Goal: Answer question/provide support: Share knowledge or assist other users

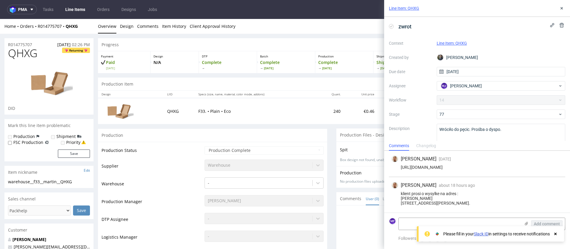
click at [278, 124] on td "F33. • Plain • Eco" at bounding box center [256, 111] width 123 height 26
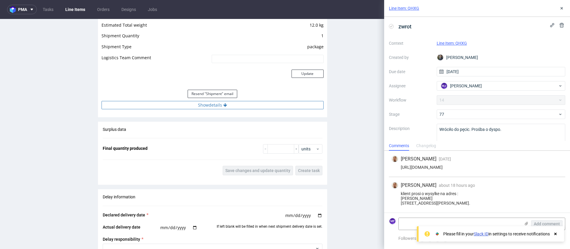
scroll to position [608, 0]
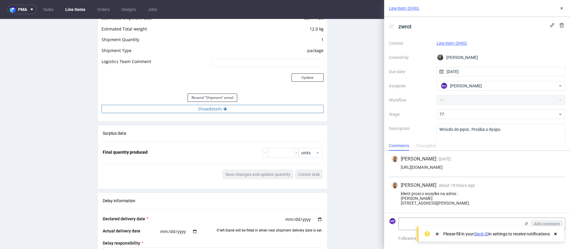
click at [234, 109] on button "Show details" at bounding box center [212, 109] width 222 height 8
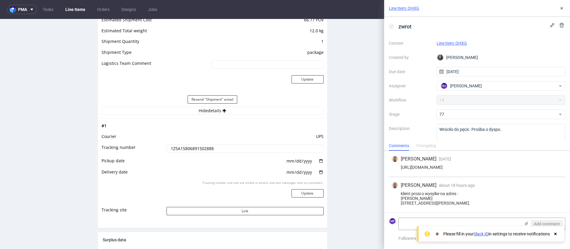
scroll to position [606, 0]
click at [212, 147] on input "1Z5A15806891502888" at bounding box center [244, 148] width 157 height 8
click at [212, 147] on input "1Z5A15806891502888" at bounding box center [244, 147] width 157 height 8
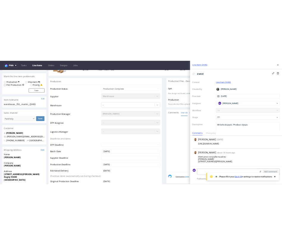
scroll to position [0, 0]
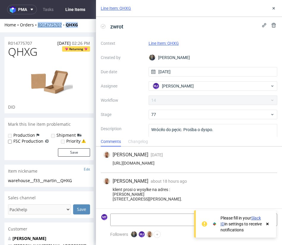
drag, startPoint x: 80, startPoint y: 25, endPoint x: 38, endPoint y: 25, distance: 41.8
click at [38, 25] on div "Home Orders R014775707 QHXG" at bounding box center [48, 25] width 89 height 6
copy div "R014775707 QHXG"
click at [133, 190] on div "klient prosi o wysylke na adres : Martin Lavat 55 route de Beaujeu 07140, Malar…" at bounding box center [188, 194] width 171 height 14
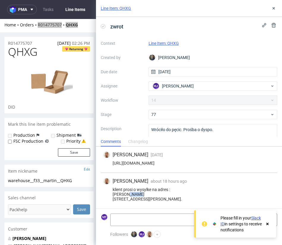
click at [133, 190] on div "klient prosi o wysylke na adres : Martin Lavat 55 route de Beaujeu 07140, Malar…" at bounding box center [188, 194] width 171 height 14
drag, startPoint x: 133, startPoint y: 190, endPoint x: 115, endPoint y: 190, distance: 18.1
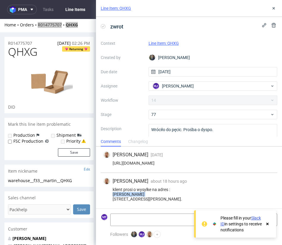
click at [111, 190] on div "klient prosi o wysylke na adres : Martin Lavat 55 route de Beaujeu 07140, Malar…" at bounding box center [188, 194] width 171 height 14
click at [117, 191] on div "klient prosi o wysylke na adres : Martin Lavat 55 route de Beaujeu 07140, Malar…" at bounding box center [188, 194] width 171 height 14
click at [134, 190] on div "klient prosi o wysylke na adres : Martin Lavat 55 route de Beaujeu 07140, Malar…" at bounding box center [188, 194] width 171 height 14
drag, startPoint x: 132, startPoint y: 190, endPoint x: 116, endPoint y: 189, distance: 16.1
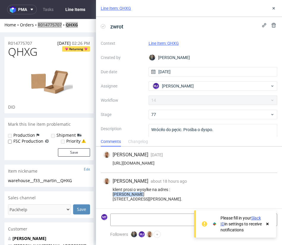
click at [116, 189] on div "klient prosi o wysylke na adres : Martin Lavat 55 route de Beaujeu 07140, Malar…" at bounding box center [188, 194] width 171 height 14
copy div "Martin Lavat"
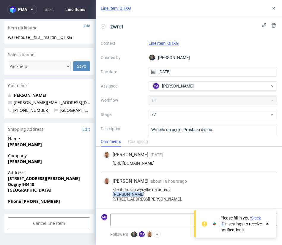
scroll to position [145, 0]
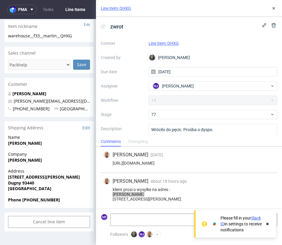
click at [22, 160] on strong "Dufresne" at bounding box center [25, 160] width 34 height 6
copy strong "Dufresne"
click at [141, 194] on div "klient prosi o wysylke na adres : Martin Lavat 55 route de Beaujeu 07140, Malar…" at bounding box center [188, 194] width 171 height 14
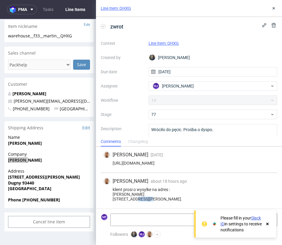
click at [141, 194] on div "klient prosi o wysylke na adres : Martin Lavat 55 route de Beaujeu 07140, Malar…" at bounding box center [188, 194] width 171 height 14
click at [144, 194] on div "klient prosi o wysylke na adres : Martin Lavat 55 route de Beaujeu 07140, Malar…" at bounding box center [188, 194] width 171 height 14
drag, startPoint x: 131, startPoint y: 193, endPoint x: 112, endPoint y: 193, distance: 19.0
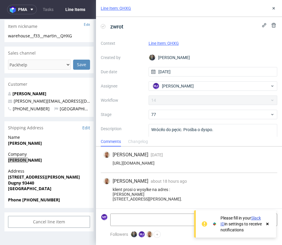
click at [112, 193] on div "klient prosi o wysylke na adres : Martin Lavat 55 route de Beaujeu 07140, Malar…" at bounding box center [188, 194] width 171 height 14
drag, startPoint x: 113, startPoint y: 193, endPoint x: 147, endPoint y: 194, distance: 34.1
click at [147, 194] on div "klient prosi o wysylke na adres : Martin Lavat 55 route de Beaujeu 07140, Malar…" at bounding box center [188, 194] width 171 height 14
copy div "55 route de Beaujeu"
drag, startPoint x: 165, startPoint y: 200, endPoint x: 127, endPoint y: 198, distance: 37.5
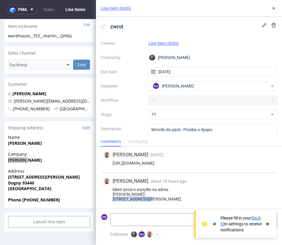
click at [127, 198] on div "klient prosi o wysylke na adres : Martin Lavat 55 route de Beaujeu 07140, Malar…" at bounding box center [188, 194] width 171 height 14
copy div "Malarce sur la Thines"
click at [116, 199] on div "klient prosi o wysylke na adres : Martin Lavat 55 route de Beaujeu 07140, Malar…" at bounding box center [188, 194] width 171 height 14
copy div "07140"
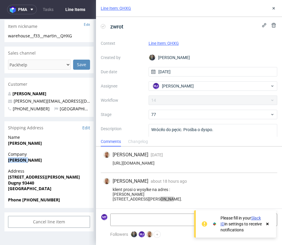
click at [40, 199] on strong "Phone +33633311214" at bounding box center [34, 200] width 52 height 6
copy strong "33633311214"
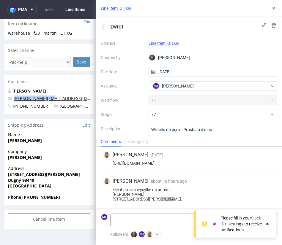
drag, startPoint x: 48, startPoint y: 100, endPoint x: 14, endPoint y: 99, distance: 34.1
click at [14, 99] on p "m.lavat@yahoo.fr" at bounding box center [49, 99] width 82 height 6
copy link "m.lavat@yahoo.fr"
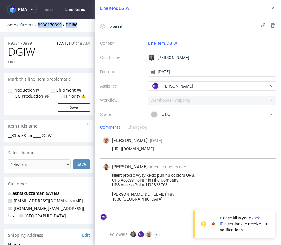
drag, startPoint x: 81, startPoint y: 27, endPoint x: 36, endPoint y: 27, distance: 44.5
click at [36, 27] on div "Home Orders R936170899 DGIW" at bounding box center [48, 25] width 89 height 6
copy div "R936170899 DGIW"
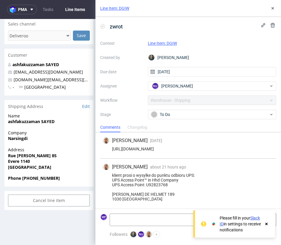
scroll to position [131, 0]
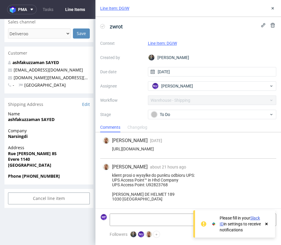
click at [27, 121] on strong "ashfakuzzaman SAYED" at bounding box center [31, 120] width 47 height 6
copy strong "ashfakuzzaman SAYED"
click at [19, 138] on strong "Narsingdi" at bounding box center [18, 136] width 20 height 6
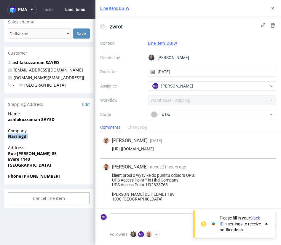
click at [19, 138] on strong "Narsingdi" at bounding box center [18, 136] width 20 height 6
copy strong "Narsingdi"
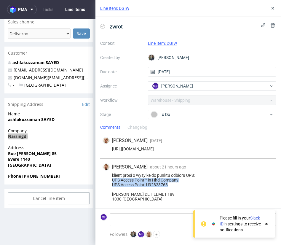
drag, startPoint x: 169, startPoint y: 185, endPoint x: 161, endPoint y: 196, distance: 13.1
click at [112, 182] on div "klient prosi o wysylke do punktu odbioru UPS: UPS Access Point™ in Hhd Company …" at bounding box center [188, 187] width 171 height 28
click at [175, 190] on div "klient prosi o wysylke do punktu odbioru UPS: UPS Access Point™ in Hhd Company …" at bounding box center [188, 187] width 171 height 28
drag, startPoint x: 171, startPoint y: 185, endPoint x: 111, endPoint y: 184, distance: 60.5
click at [111, 184] on div "klient prosi o wysylke do punktu odbioru UPS: UPS Access Point™ in Hhd Company …" at bounding box center [188, 187] width 171 height 28
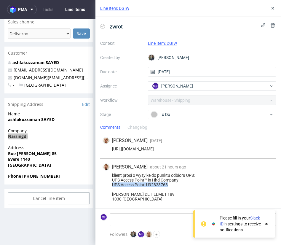
copy div "UPS Access Point: U92823768"
click at [162, 194] on div "klient prosi o wysylke do punktu odbioru UPS: UPS Access Point™ in Hhd Company …" at bounding box center [188, 187] width 171 height 28
drag, startPoint x: 160, startPoint y: 194, endPoint x: 119, endPoint y: 192, distance: 40.4
click at [119, 192] on div "klient prosi o wysylke do punktu odbioru UPS: UPS Access Point™ in Hhd Company …" at bounding box center [188, 187] width 171 height 28
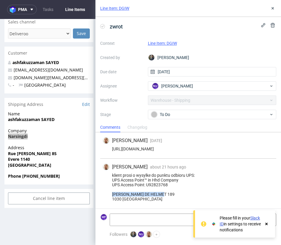
copy div "CHAUSSEE DE HELMET 189"
click at [138, 201] on div "klient prosi o wysylke do punktu odbioru UPS: UPS Access Point™ in Hhd Company …" at bounding box center [188, 187] width 171 height 28
copy div "BRUXELLES"
click at [118, 201] on div "klient prosi o wysylke do punktu odbioru UPS: UPS Access Point™ in Hhd Company …" at bounding box center [188, 187] width 171 height 28
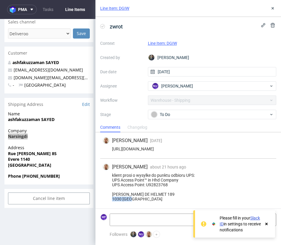
click at [118, 201] on div "klient prosi o wysylke do punktu odbioru UPS: UPS Access Point™ in Hhd Company …" at bounding box center [188, 187] width 171 height 28
copy div "1030"
click at [43, 174] on strong "Phone 0474743409" at bounding box center [34, 176] width 52 height 6
copy strong "0474743409"
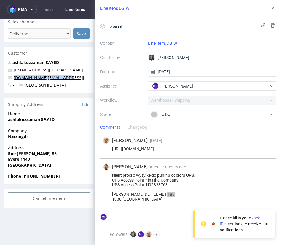
drag, startPoint x: 44, startPoint y: 78, endPoint x: 15, endPoint y: 77, distance: 29.7
click at [15, 77] on p "narsingdi.Srl@gmail.com" at bounding box center [49, 78] width 82 height 6
copy link "narsingdi.Srl@gmail.com"
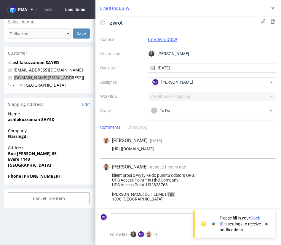
scroll to position [4, 0]
click at [272, 10] on icon at bounding box center [273, 8] width 5 height 5
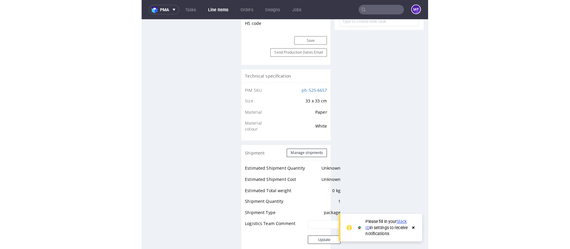
scroll to position [379, 0]
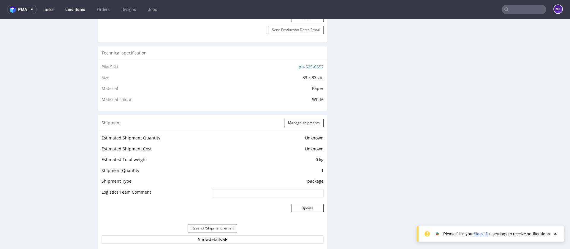
click at [52, 8] on link "Tasks" at bounding box center [48, 9] width 18 height 9
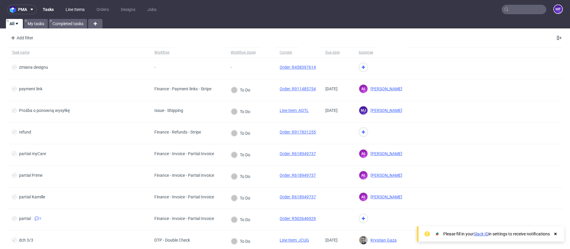
click at [85, 10] on link "Line Items" at bounding box center [75, 9] width 26 height 9
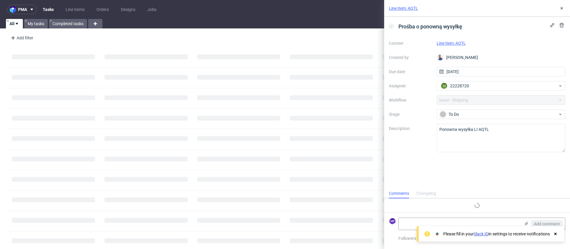
scroll to position [5, 0]
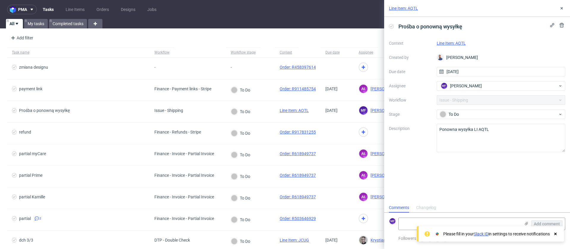
click at [212, 41] on div "Add filter Hide filters Clear all" at bounding box center [285, 38] width 570 height 14
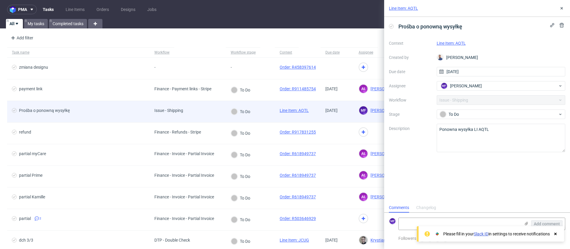
click at [95, 103] on div "Prośba o ponowną wysyłkę" at bounding box center [78, 111] width 142 height 21
click at [109, 111] on span "Prośba o ponowną wysyłkę" at bounding box center [78, 111] width 133 height 7
click at [285, 112] on link "Line Item: AQTL" at bounding box center [293, 110] width 29 height 5
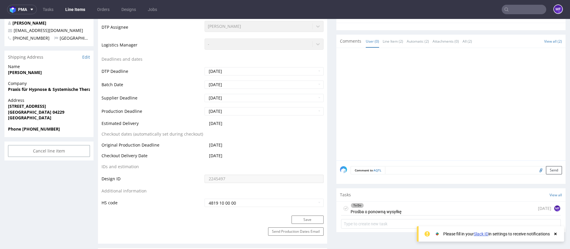
scroll to position [209, 0]
click at [373, 208] on div "To Do Prośba o ponowną wysyłkę" at bounding box center [375, 208] width 51 height 14
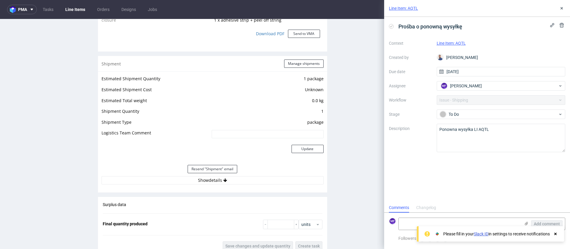
scroll to position [573, 0]
drag, startPoint x: 219, startPoint y: 182, endPoint x: 214, endPoint y: 179, distance: 5.2
click at [219, 182] on button "Show details" at bounding box center [212, 180] width 222 height 8
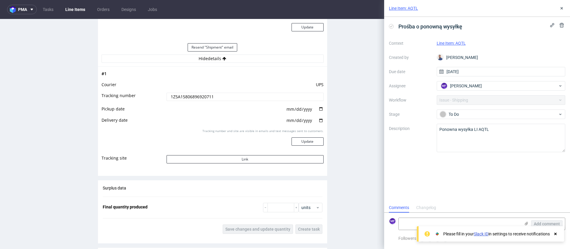
scroll to position [694, 0]
click at [237, 158] on button "Link" at bounding box center [244, 159] width 157 height 8
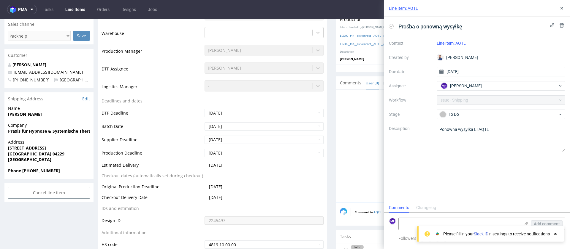
scroll to position [0, 0]
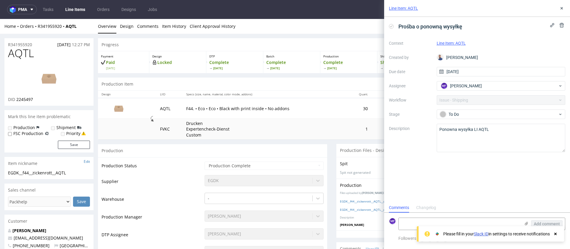
click at [21, 53] on span "AQTL" at bounding box center [21, 53] width 26 height 12
copy span "AQTL"
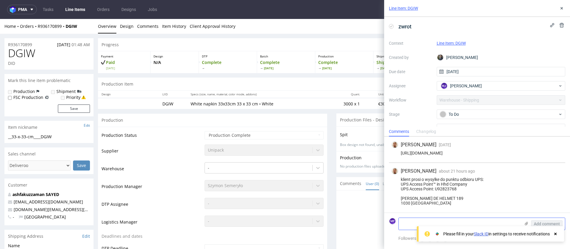
click at [402, 222] on textarea at bounding box center [459, 224] width 122 height 12
paste textarea "1Z5A15806894165747"
type textarea "Nr tracking: 1Z5A15806894165747"
click at [476, 202] on div "klient prosi o wysylke do punktu odbioru UPS: UPS Access Point™ in Hhd Company …" at bounding box center [476, 191] width 171 height 28
click at [542, 223] on span "Add comment" at bounding box center [546, 224] width 26 height 4
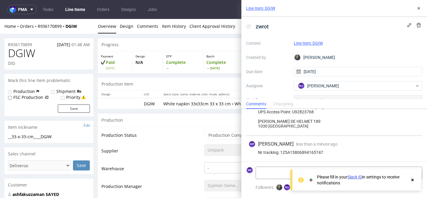
scroll to position [58, 0]
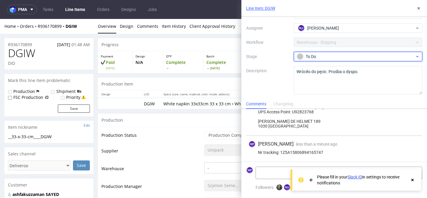
click at [319, 57] on div "To Do" at bounding box center [356, 56] width 118 height 7
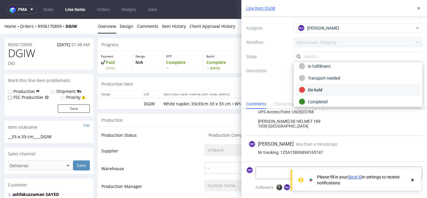
scroll to position [31, 0]
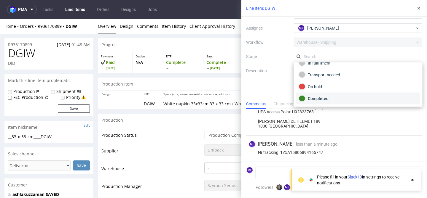
click at [325, 99] on div "Completed" at bounding box center [358, 99] width 119 height 7
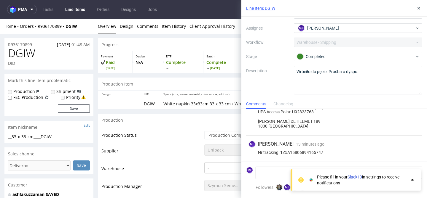
click at [195, 47] on div "Progress" at bounding box center [260, 44] width 325 height 13
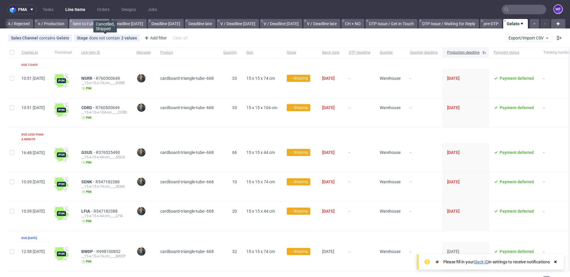
scroll to position [2, 0]
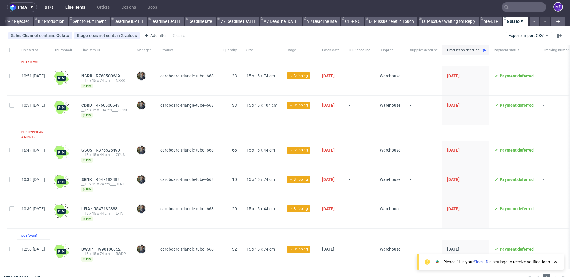
click at [49, 6] on link "Tasks" at bounding box center [48, 6] width 18 height 9
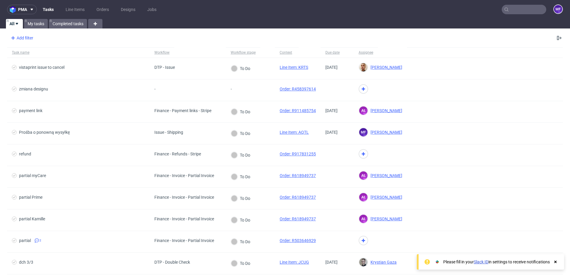
click at [19, 39] on div "Add filter" at bounding box center [21, 37] width 26 height 9
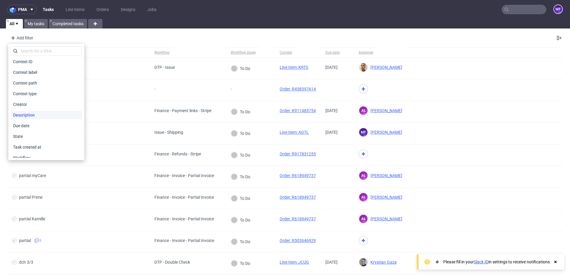
scroll to position [61, 0]
click at [27, 140] on span "Workflow" at bounding box center [22, 142] width 22 height 8
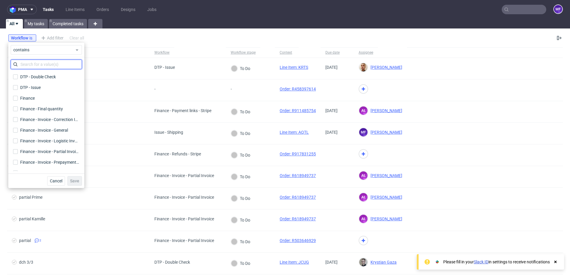
click at [30, 64] on input "text" at bounding box center [46, 64] width 71 height 9
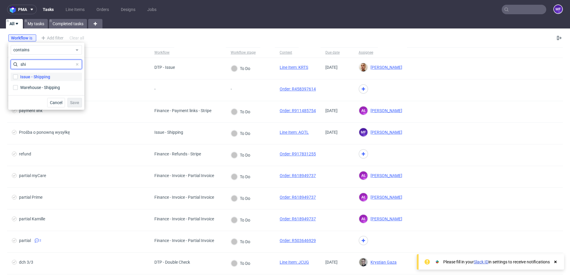
type input "shi"
click at [23, 79] on div "Issue - Shipping" at bounding box center [35, 77] width 30 height 6
click at [18, 79] on input "Issue - Shipping" at bounding box center [15, 76] width 5 height 5
checkbox input "true"
drag, startPoint x: 22, startPoint y: 87, endPoint x: 41, endPoint y: 93, distance: 19.7
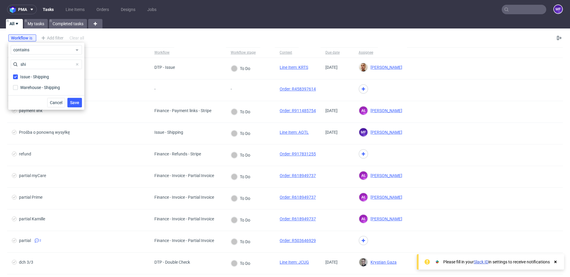
click at [23, 87] on div "Warehouse - Shipping" at bounding box center [40, 88] width 40 height 6
click at [18, 87] on input "Warehouse - Shipping" at bounding box center [15, 87] width 5 height 5
checkbox input "true"
click at [79, 103] on span "Save" at bounding box center [74, 103] width 9 height 4
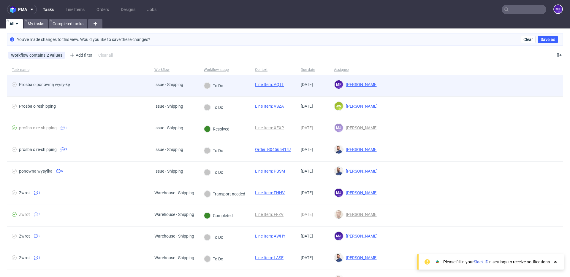
click at [62, 84] on div "Prośba o ponowną wysyłkę" at bounding box center [44, 84] width 51 height 5
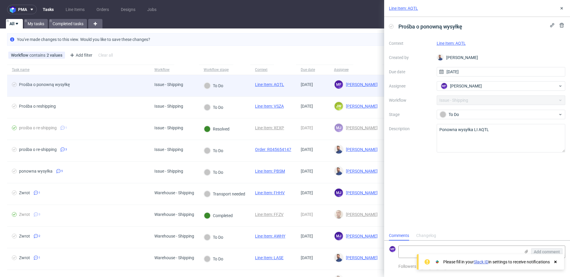
scroll to position [2, 0]
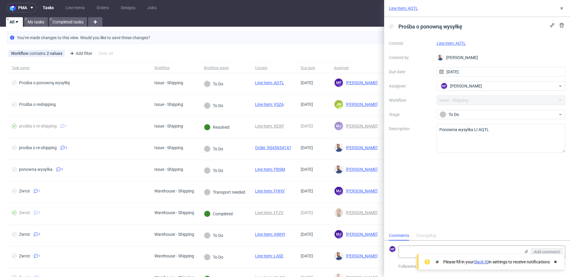
click at [188, 54] on div "Workflow contains 2 values Issue - Shipping, Warehouse - Shipping Add filter Hi…" at bounding box center [285, 53] width 570 height 14
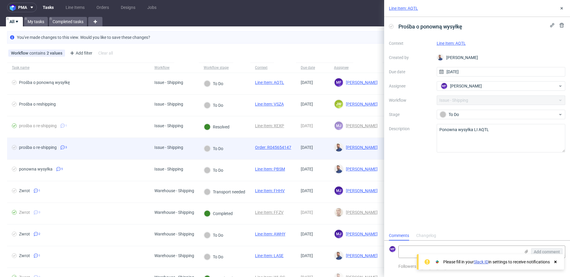
click at [295, 151] on div "Order: R045654147" at bounding box center [273, 148] width 46 height 21
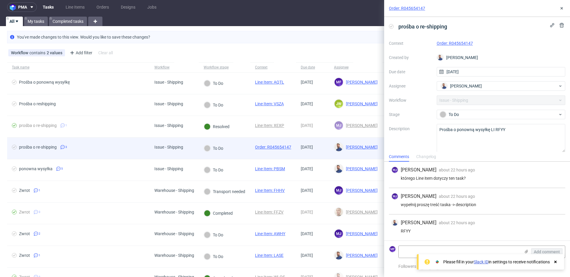
scroll to position [2, 0]
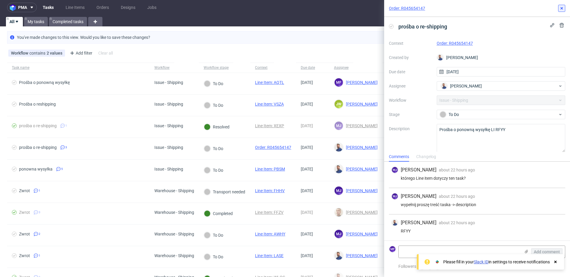
click at [563, 8] on icon at bounding box center [561, 8] width 5 height 5
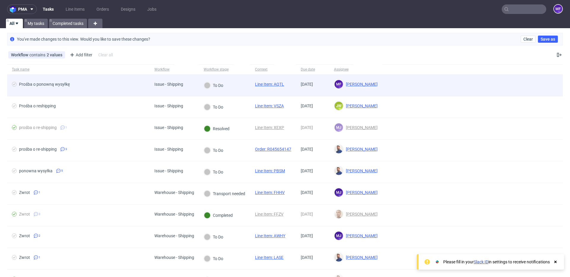
scroll to position [1, 0]
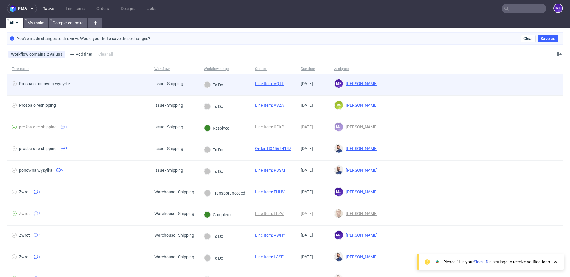
click at [235, 84] on div "To Do" at bounding box center [224, 85] width 51 height 22
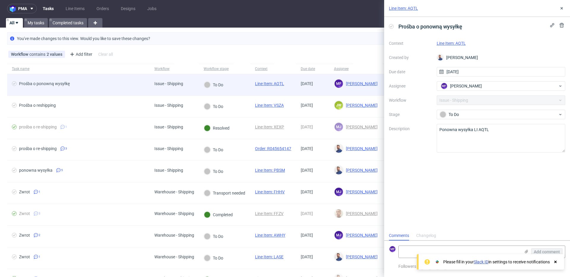
scroll to position [5, 0]
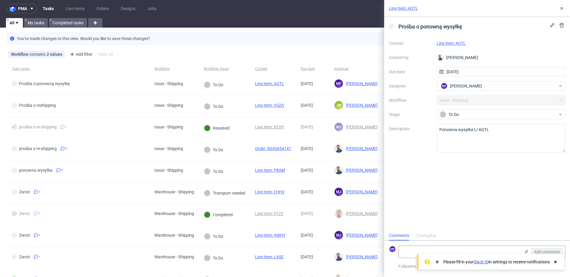
click at [448, 43] on link "Line Item: AQTL" at bounding box center [450, 43] width 29 height 5
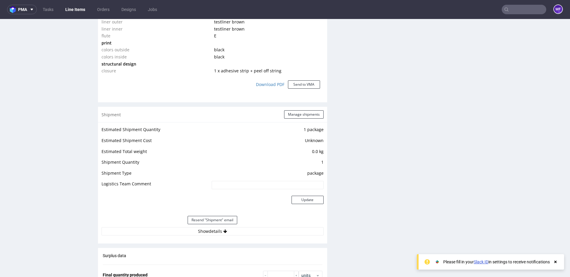
scroll to position [522, 0]
click at [348, 195] on div "Production Files - Design 2245497 Spit Request spit Spit not generated Producti…" at bounding box center [450, 81] width 229 height 919
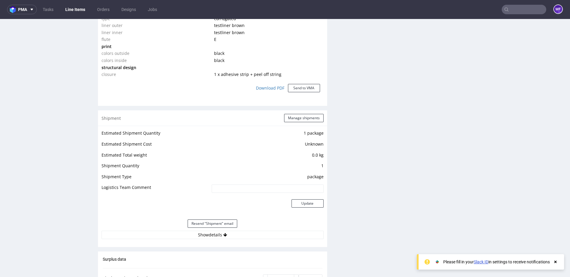
scroll to position [519, 0]
click at [346, 157] on div "Production Files - Design 2245497 Spit Request spit Spit not generated Producti…" at bounding box center [450, 85] width 229 height 919
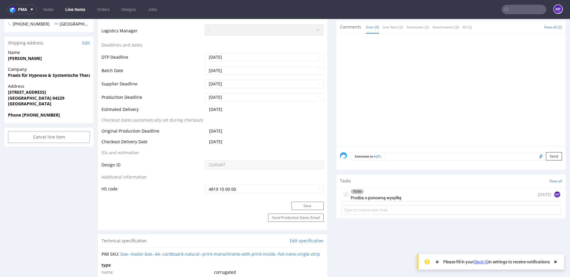
scroll to position [224, 0]
